Goal: Check status: Check status

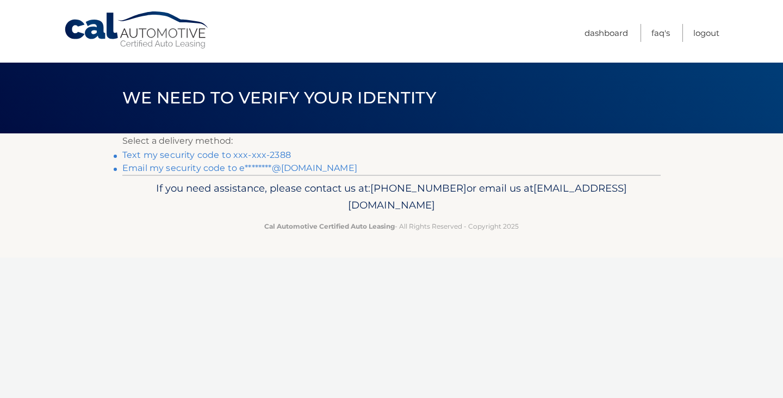
click at [238, 157] on link "Text my security code to xxx-xxx-2388" at bounding box center [206, 155] width 169 height 10
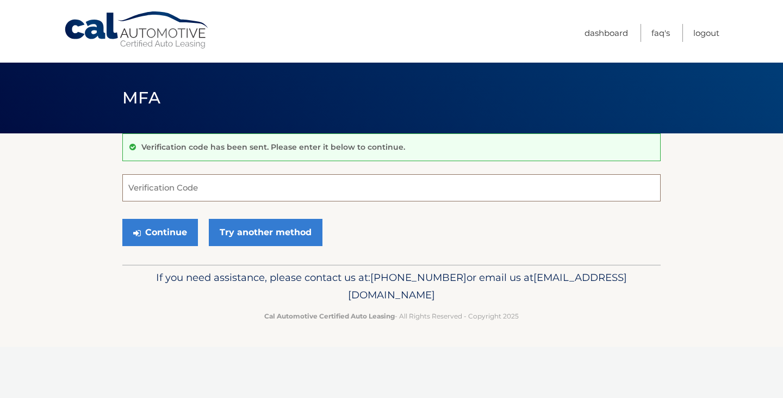
click at [314, 189] on input "Verification Code" at bounding box center [391, 187] width 539 height 27
type input "211636"
click at [175, 222] on button "Continue" at bounding box center [160, 232] width 76 height 27
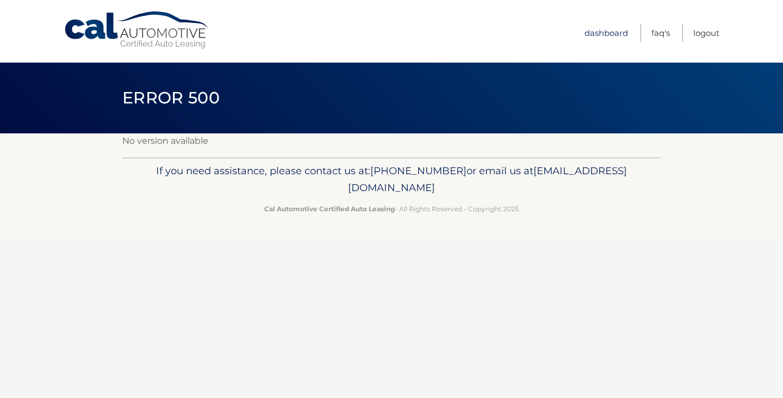
click at [621, 30] on link "Dashboard" at bounding box center [607, 33] width 44 height 18
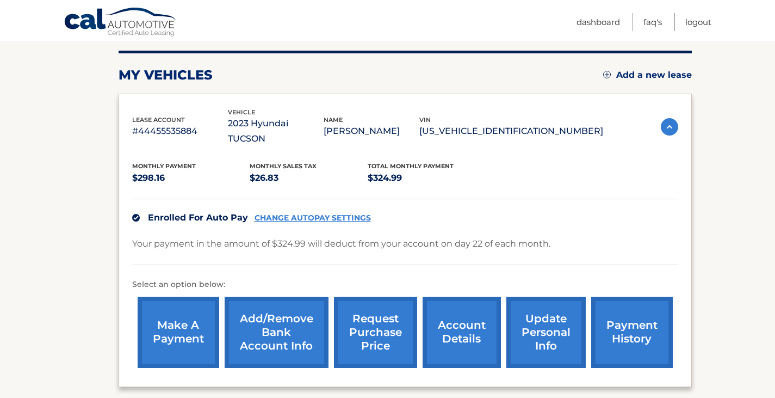
scroll to position [204, 0]
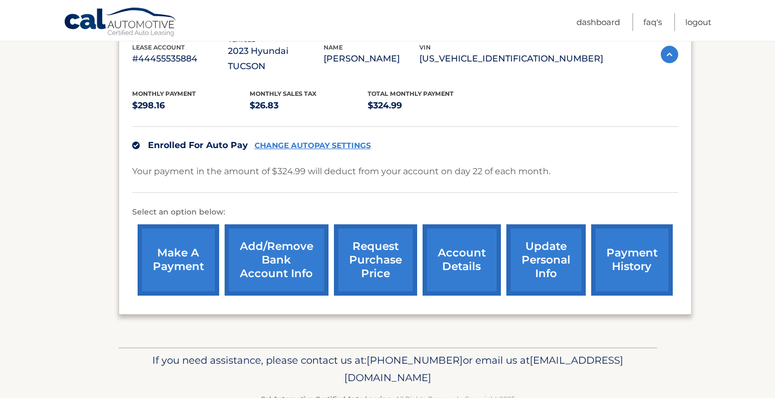
click at [468, 250] on link "account details" at bounding box center [462, 259] width 78 height 71
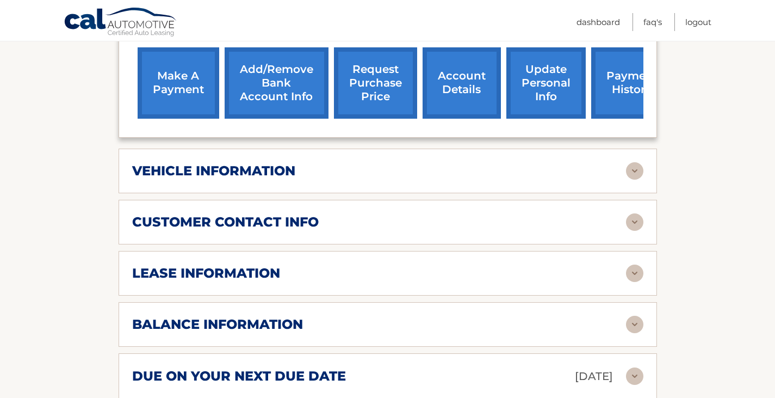
scroll to position [408, 0]
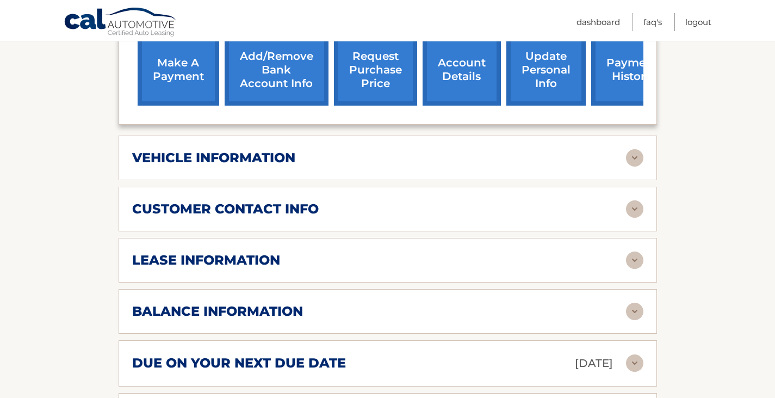
click at [643, 251] on img at bounding box center [634, 259] width 17 height 17
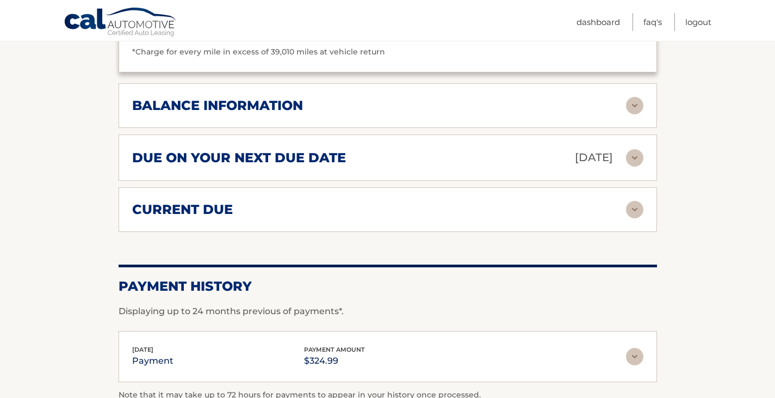
scroll to position [817, 0]
click at [642, 201] on img at bounding box center [634, 209] width 17 height 17
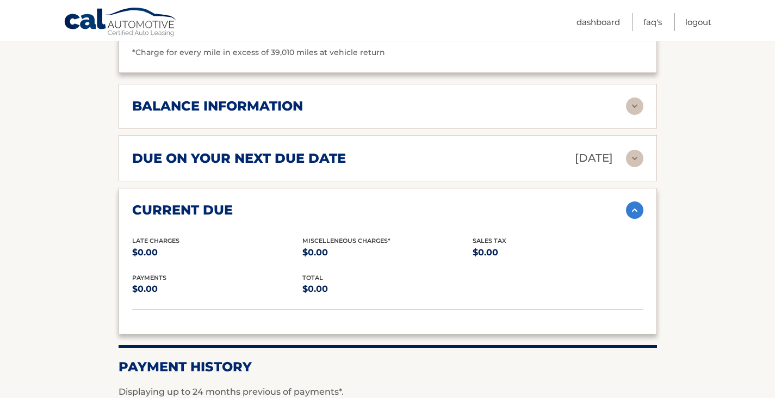
click at [642, 201] on img at bounding box center [634, 209] width 17 height 17
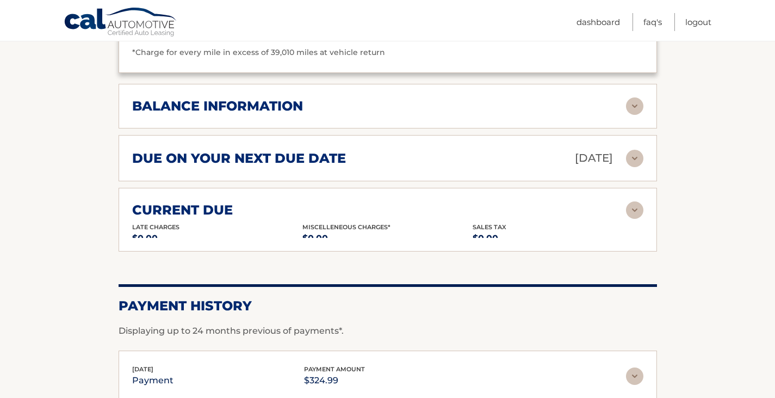
click at [644, 144] on div "due on your next due date Aug 22, 2025 Late Charges $0.00 Miscellaneous Charges…" at bounding box center [388, 158] width 539 height 46
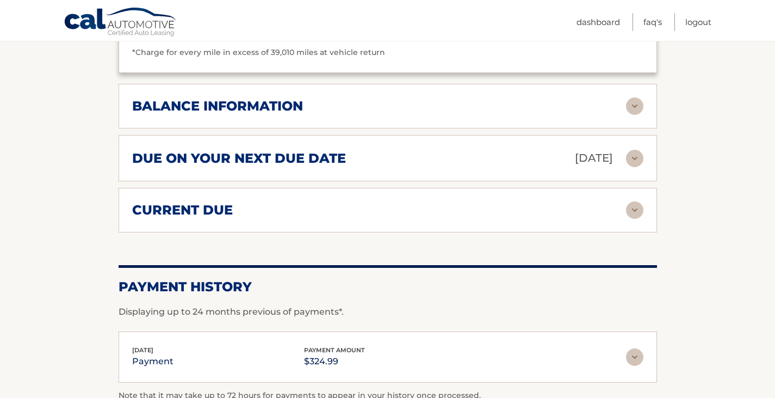
click at [637, 150] on img at bounding box center [634, 158] width 17 height 17
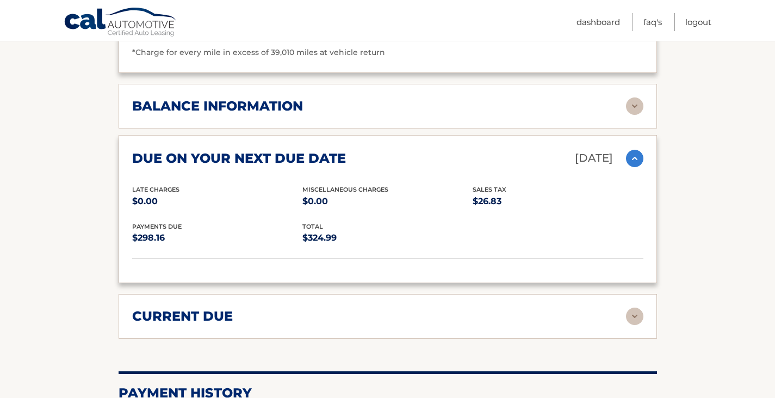
click at [637, 150] on img at bounding box center [634, 158] width 17 height 17
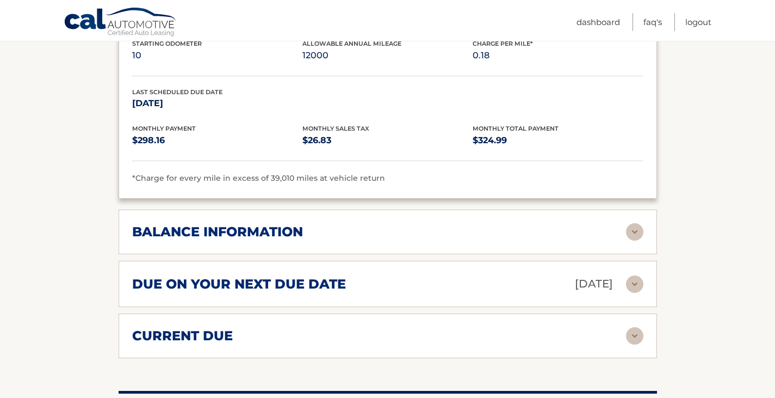
scroll to position [681, 0]
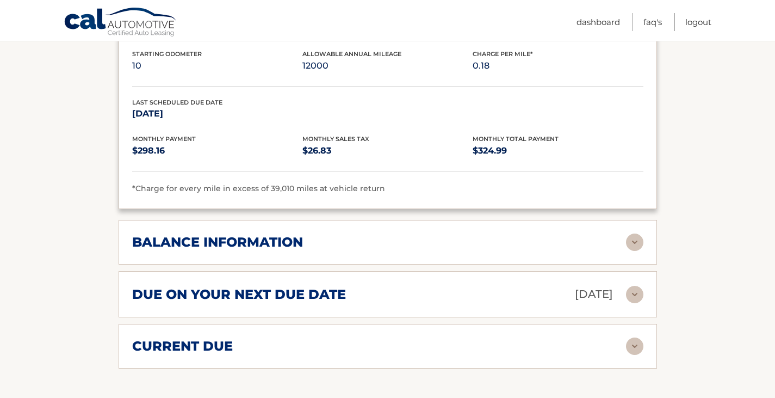
click at [634, 233] on img at bounding box center [634, 241] width 17 height 17
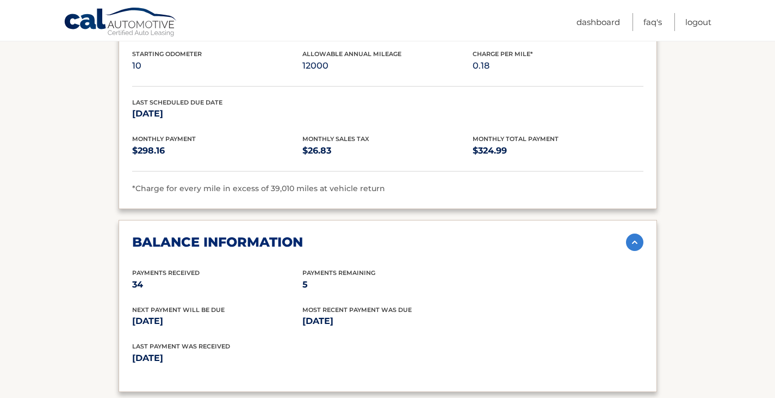
click at [634, 233] on img at bounding box center [634, 241] width 17 height 17
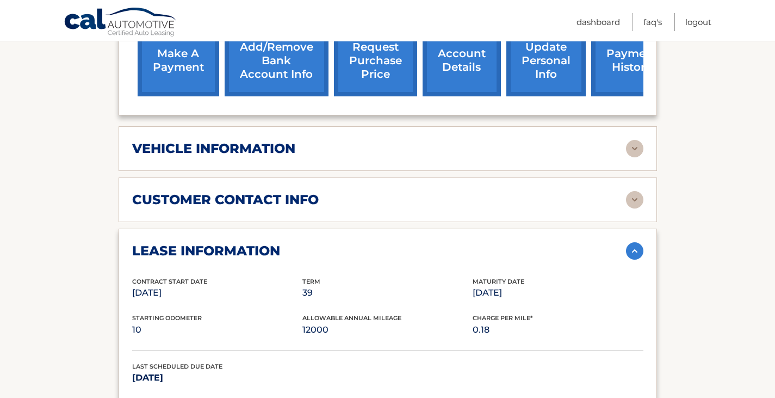
scroll to position [423, 0]
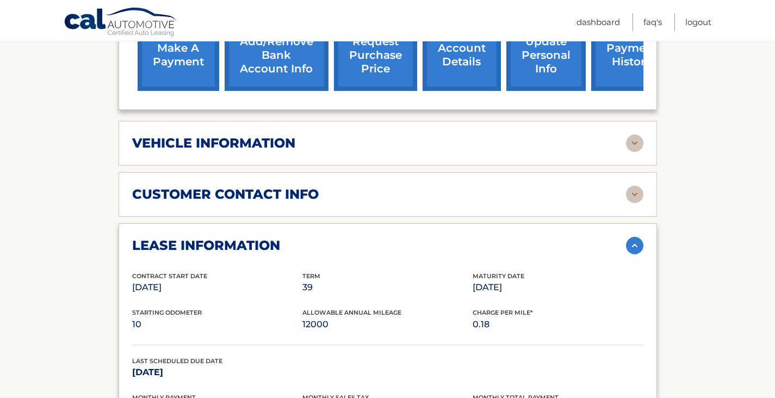
click at [641, 186] on img at bounding box center [634, 194] width 17 height 17
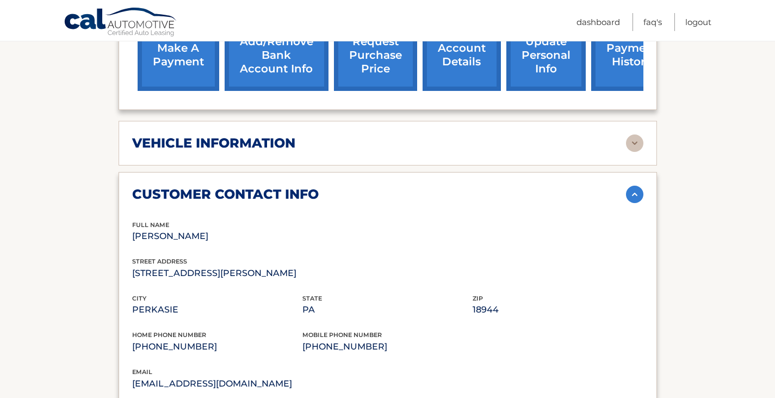
click at [641, 186] on img at bounding box center [634, 194] width 17 height 17
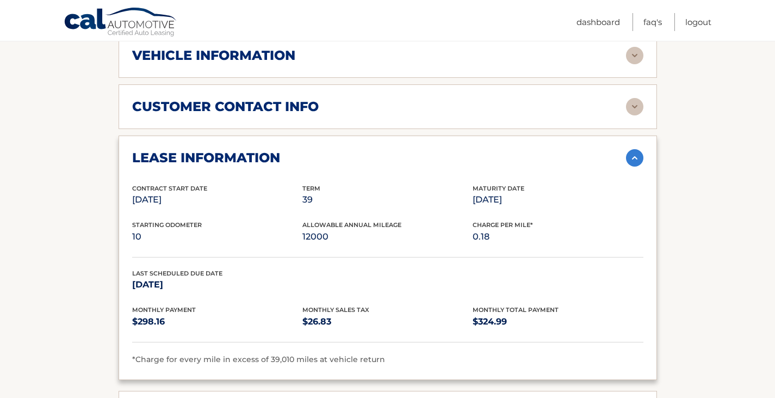
scroll to position [518, 0]
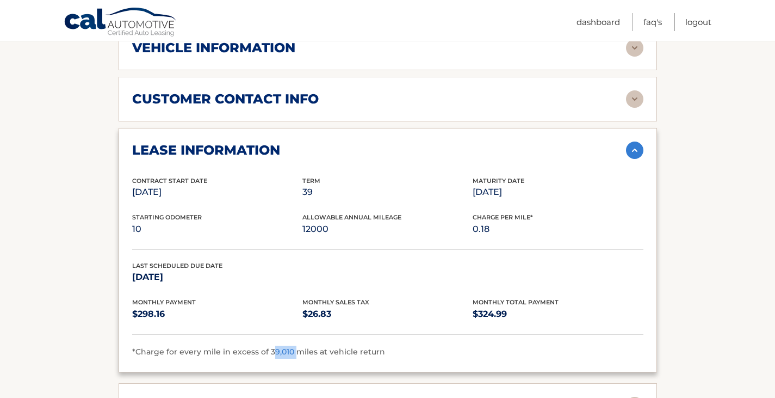
drag, startPoint x: 292, startPoint y: 336, endPoint x: 269, endPoint y: 335, distance: 23.4
click at [269, 347] on span "*Charge for every mile in excess of 39,010 miles at vehicle return" at bounding box center [258, 352] width 253 height 10
click at [257, 297] on div "Monthly Payment $298.16" at bounding box center [217, 309] width 170 height 24
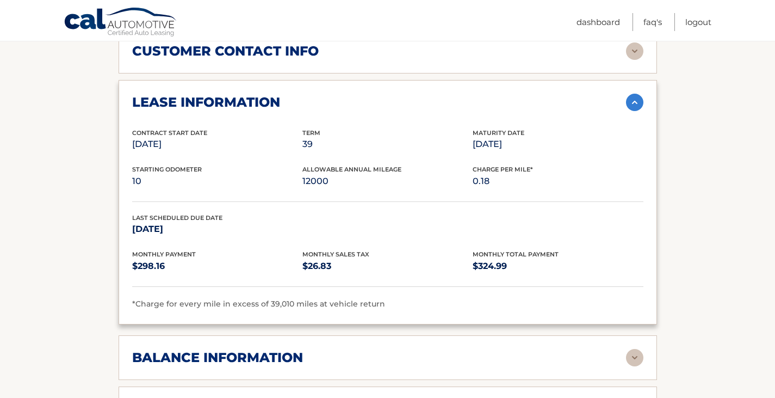
scroll to position [681, 0]
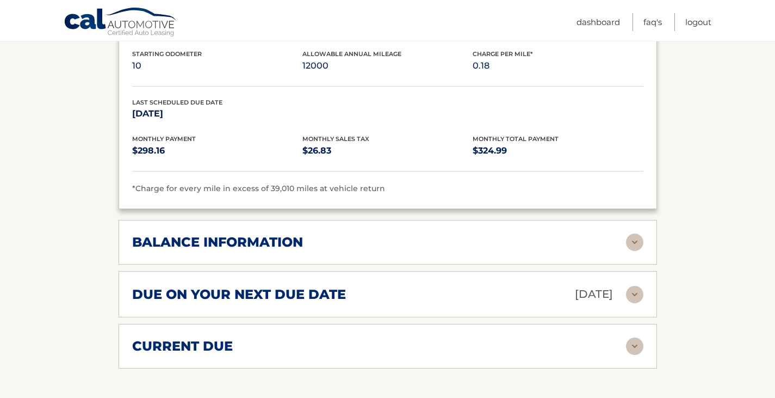
click at [631, 286] on img at bounding box center [634, 294] width 17 height 17
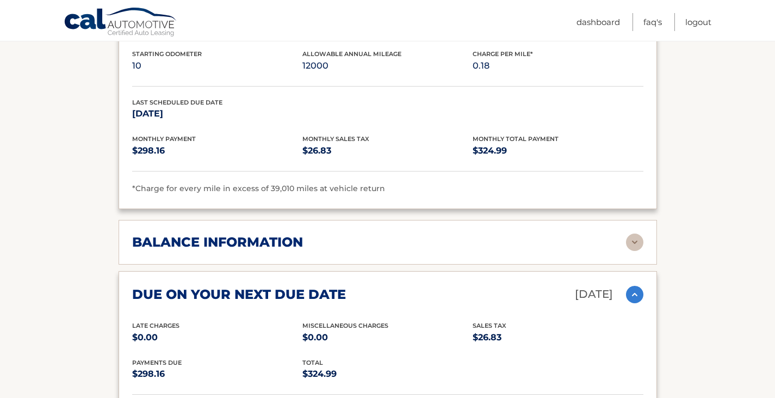
click at [642, 233] on img at bounding box center [634, 241] width 17 height 17
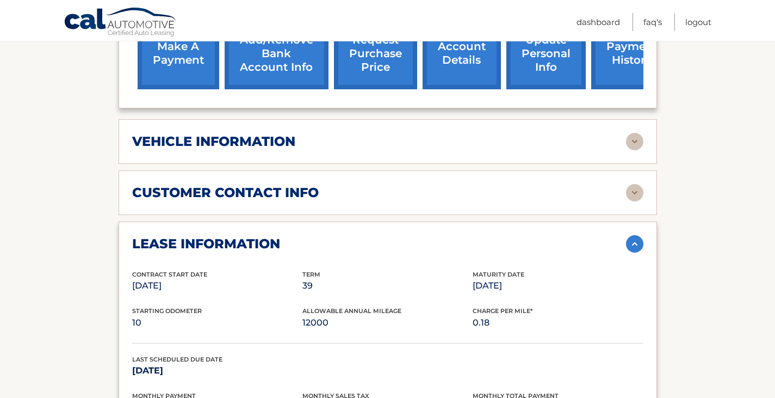
scroll to position [423, 0]
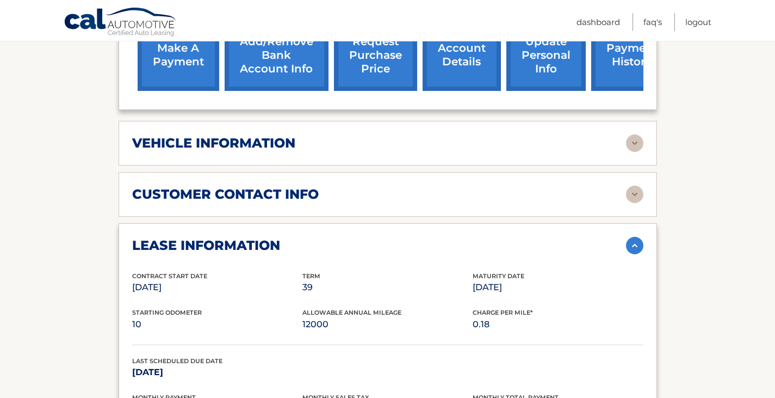
click at [637, 134] on img at bounding box center [634, 142] width 17 height 17
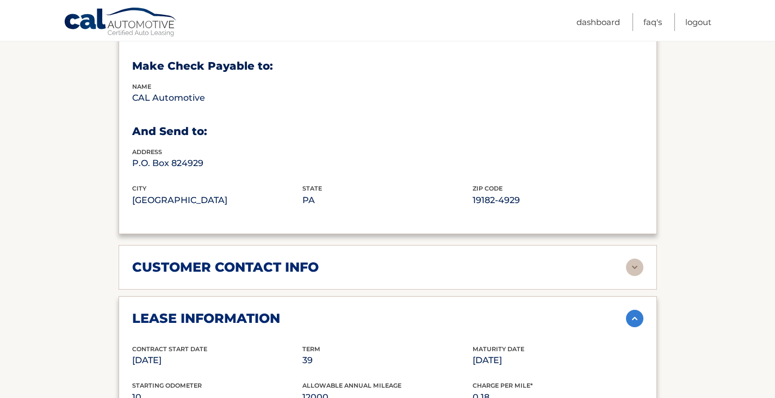
scroll to position [640, 0]
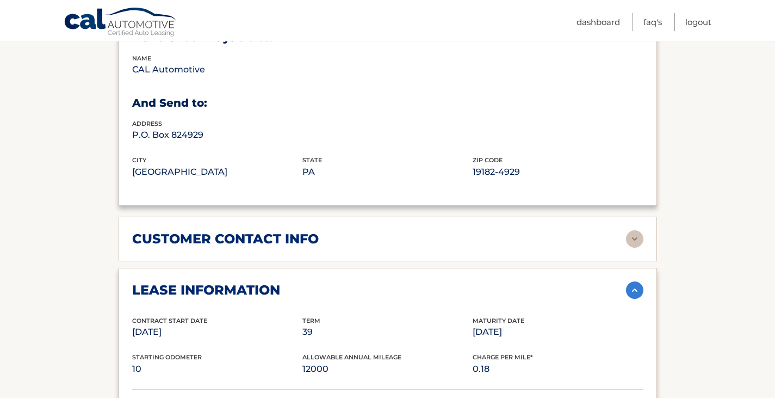
click at [635, 230] on img at bounding box center [634, 238] width 17 height 17
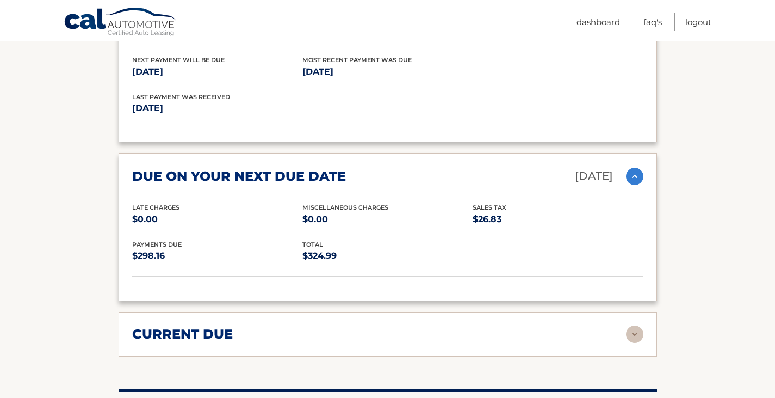
scroll to position [1416, 0]
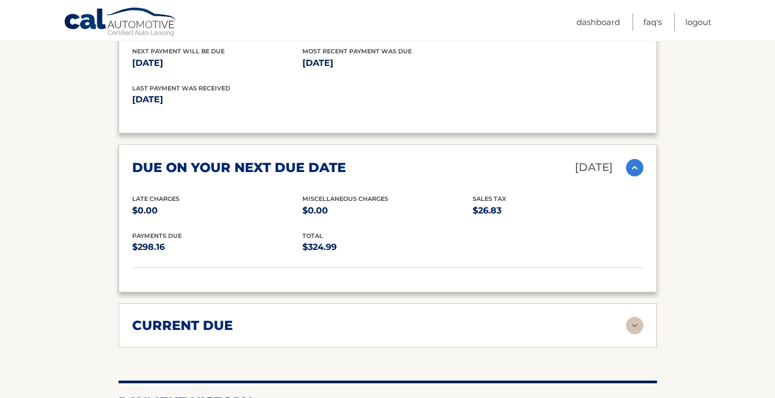
click at [638, 317] on img at bounding box center [634, 325] width 17 height 17
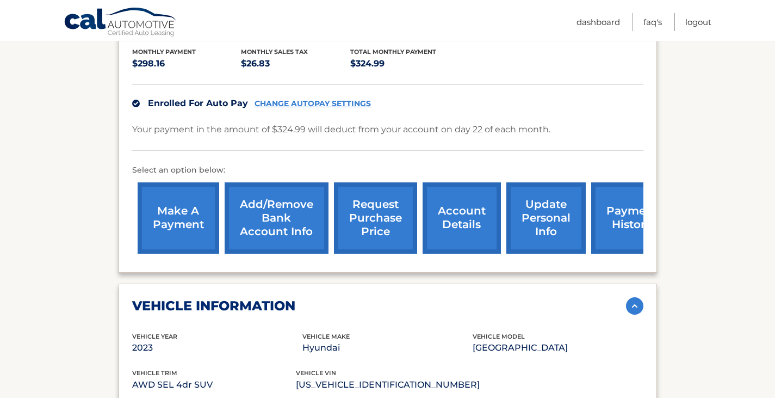
scroll to position [260, 0]
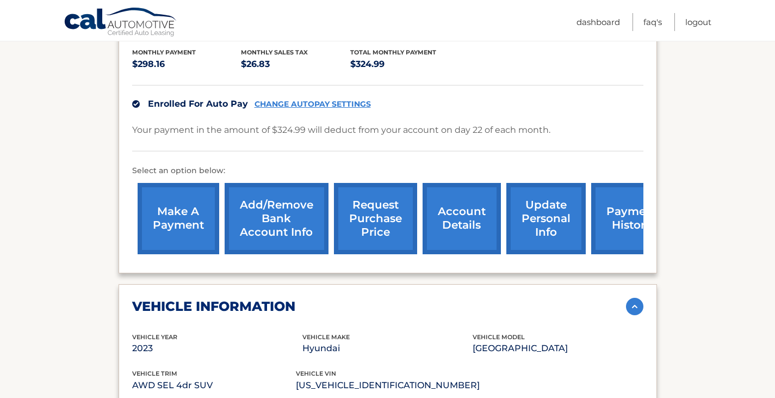
click at [442, 215] on link "account details" at bounding box center [462, 218] width 78 height 71
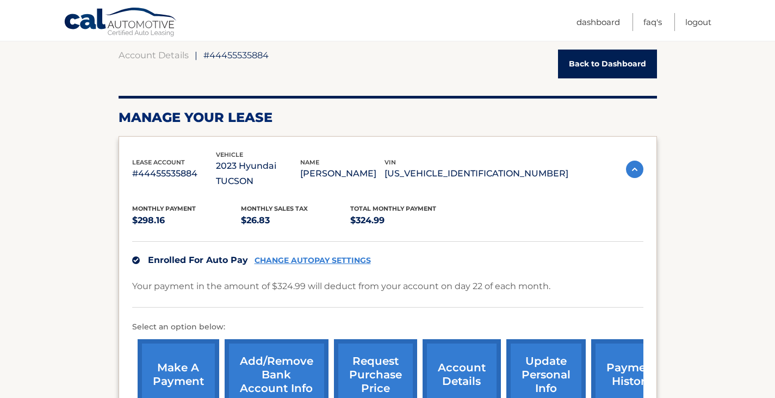
scroll to position [96, 0]
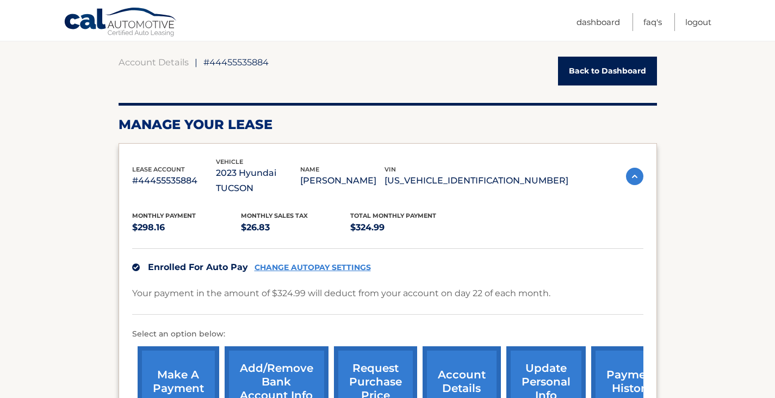
click at [596, 74] on link "Back to Dashboard" at bounding box center [607, 71] width 99 height 29
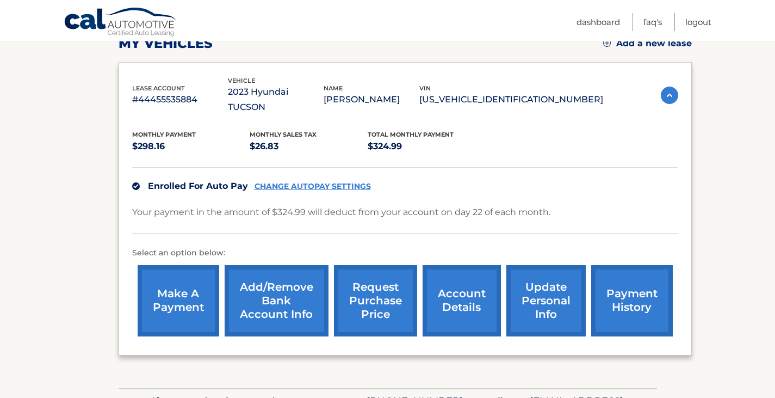
scroll to position [220, 0]
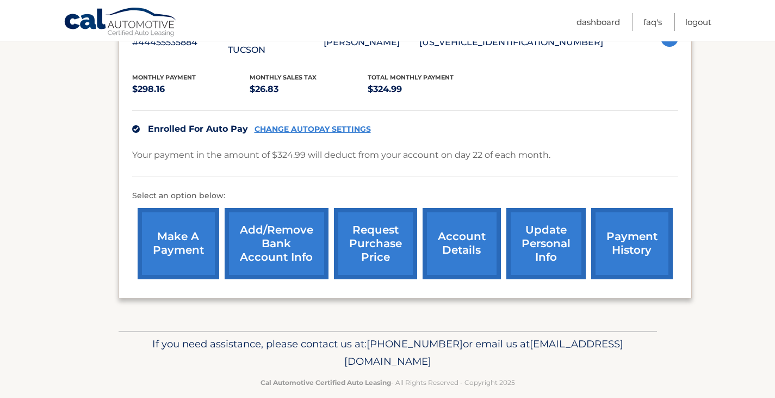
click at [470, 221] on link "account details" at bounding box center [462, 243] width 78 height 71
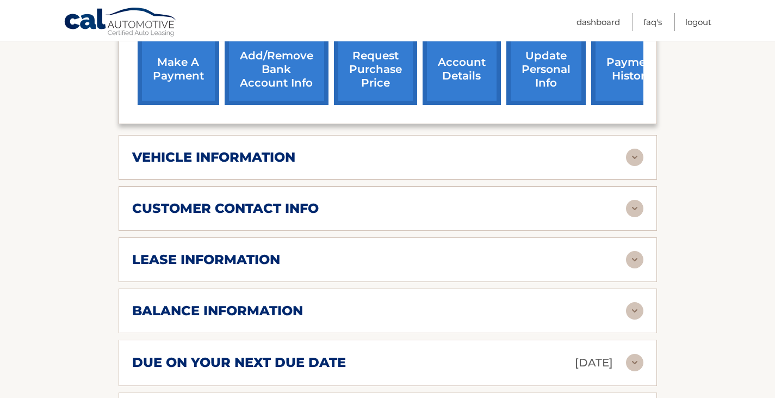
scroll to position [449, 0]
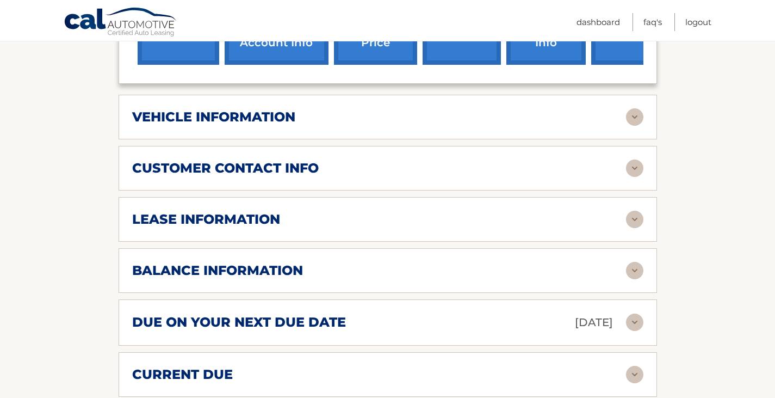
click at [632, 211] on img at bounding box center [634, 219] width 17 height 17
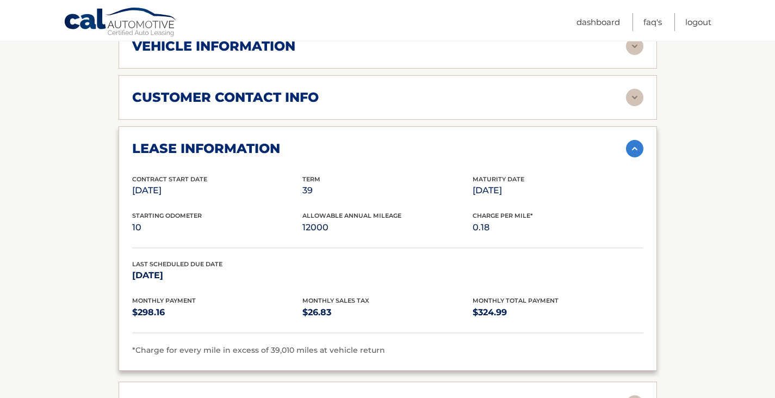
scroll to position [530, 0]
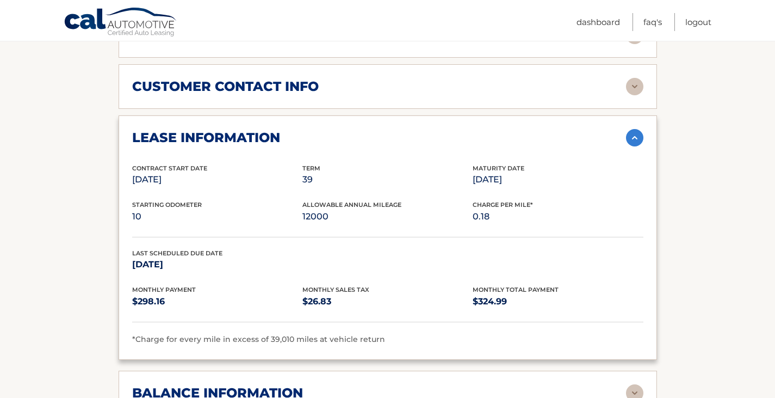
click at [638, 129] on img at bounding box center [634, 137] width 17 height 17
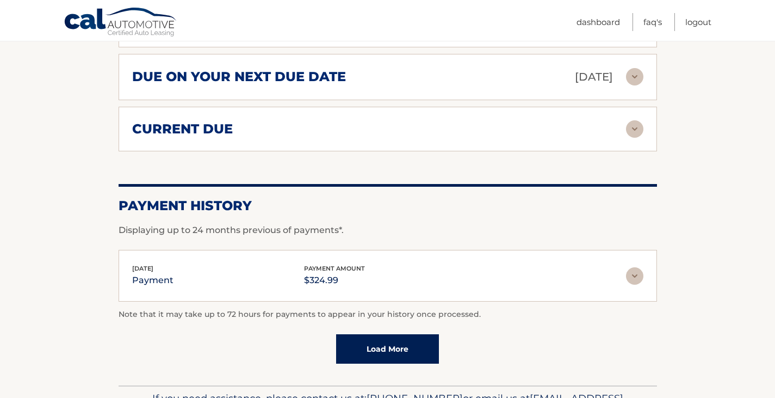
scroll to position [707, 0]
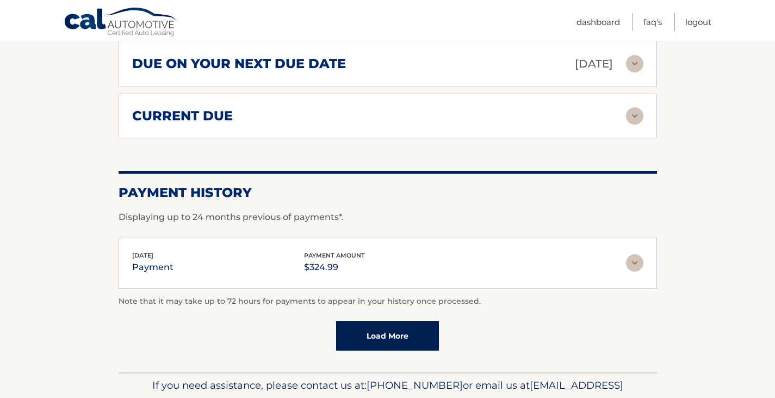
click at [390, 322] on link "Load More" at bounding box center [387, 335] width 103 height 29
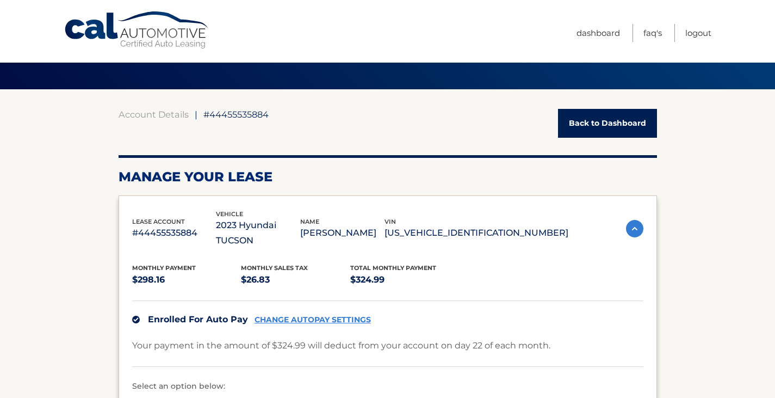
scroll to position [0, 0]
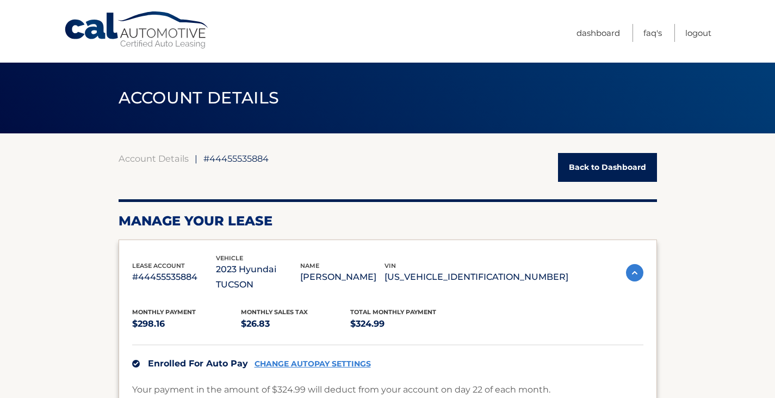
click at [619, 175] on link "Back to Dashboard" at bounding box center [607, 167] width 99 height 29
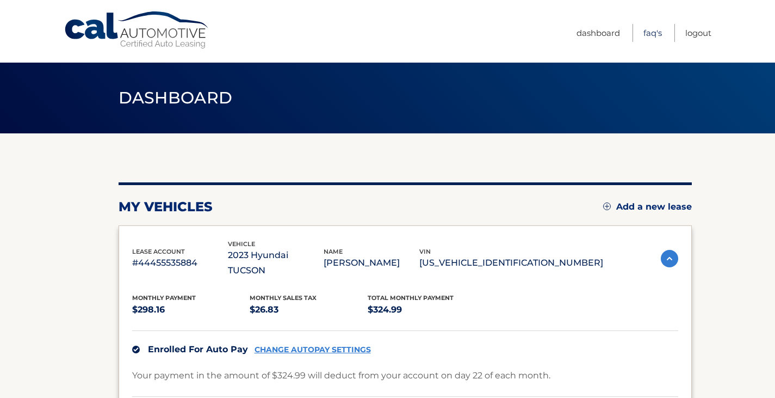
click at [651, 30] on link "FAQ's" at bounding box center [653, 33] width 18 height 18
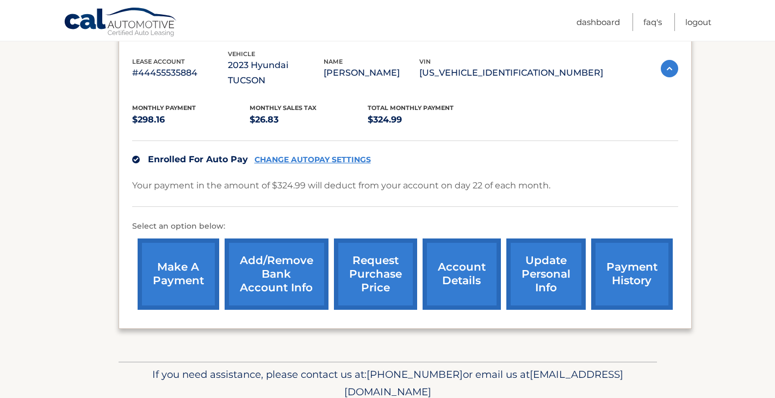
scroll to position [218, 0]
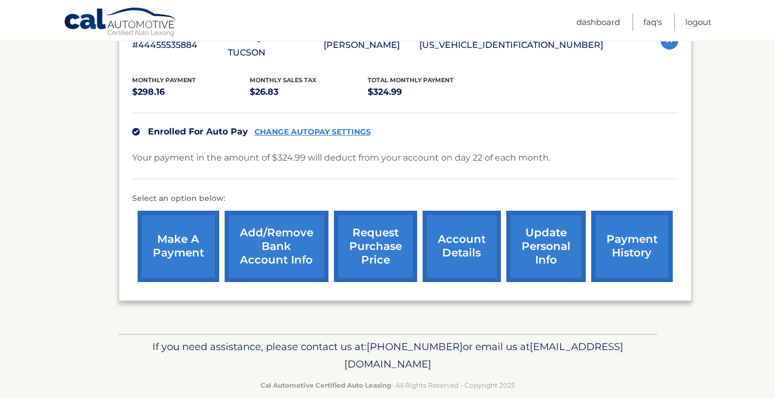
click at [442, 238] on link "account details" at bounding box center [462, 246] width 78 height 71
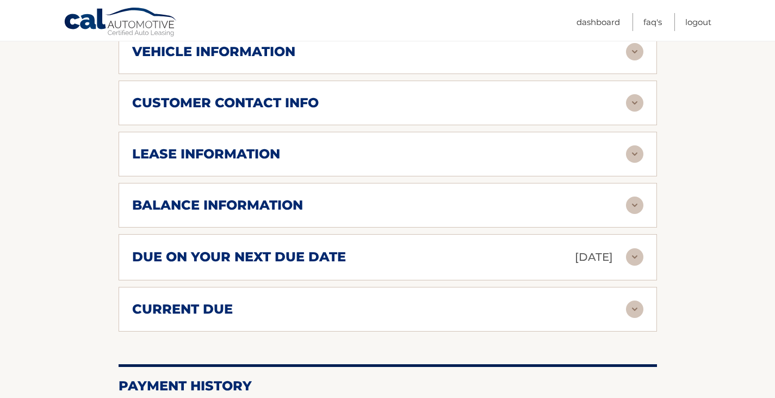
scroll to position [517, 0]
